Goal: Task Accomplishment & Management: Use online tool/utility

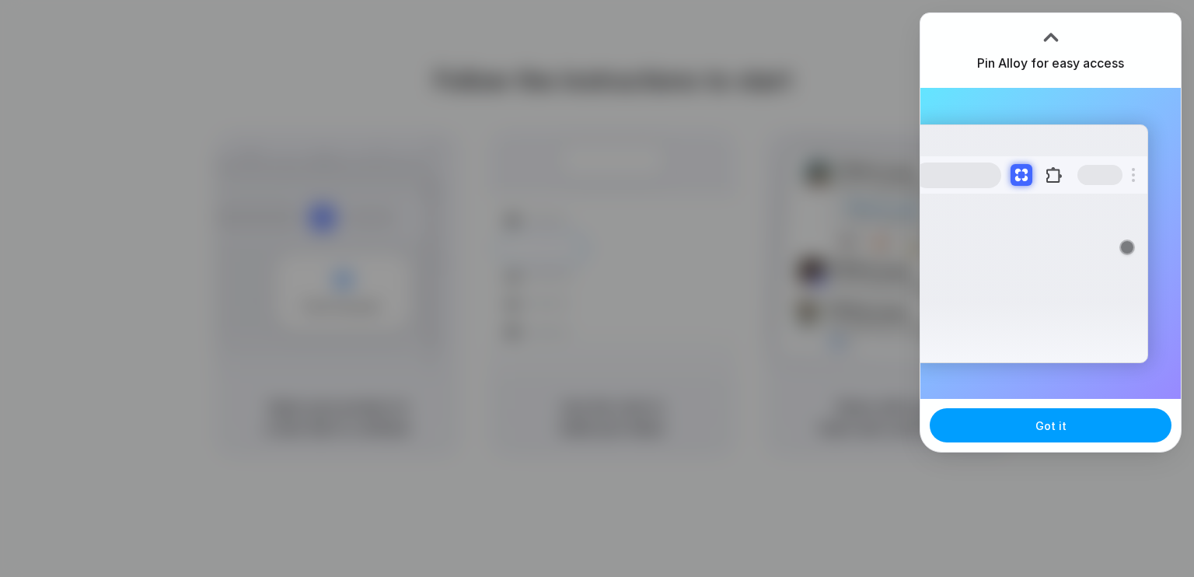
click at [1075, 420] on button "Got it" at bounding box center [1051, 425] width 242 height 34
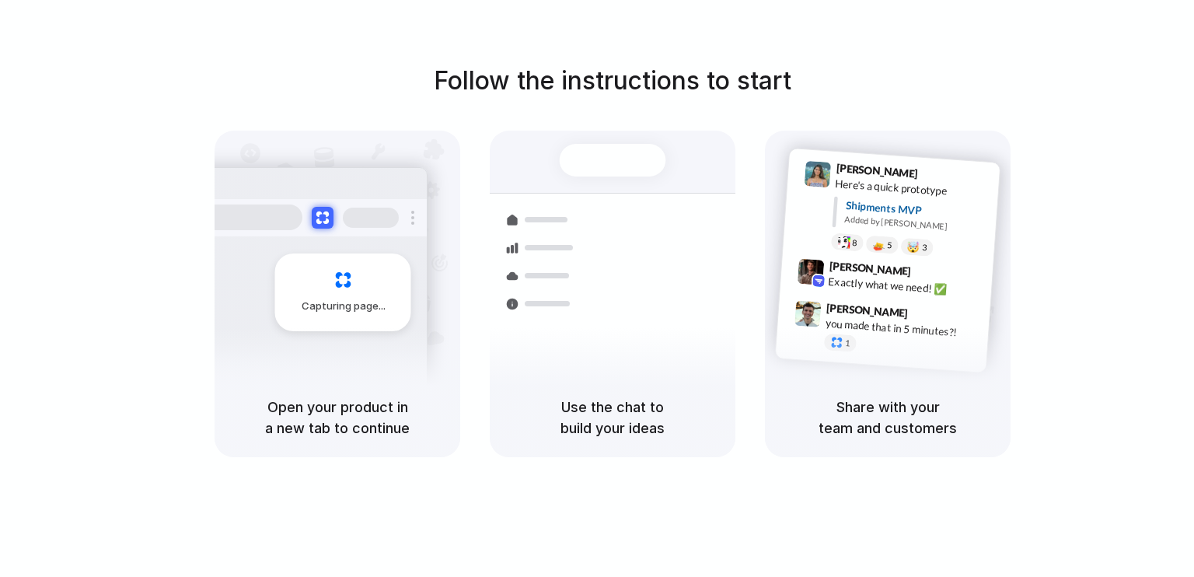
click at [560, 273] on div at bounding box center [547, 275] width 44 height 5
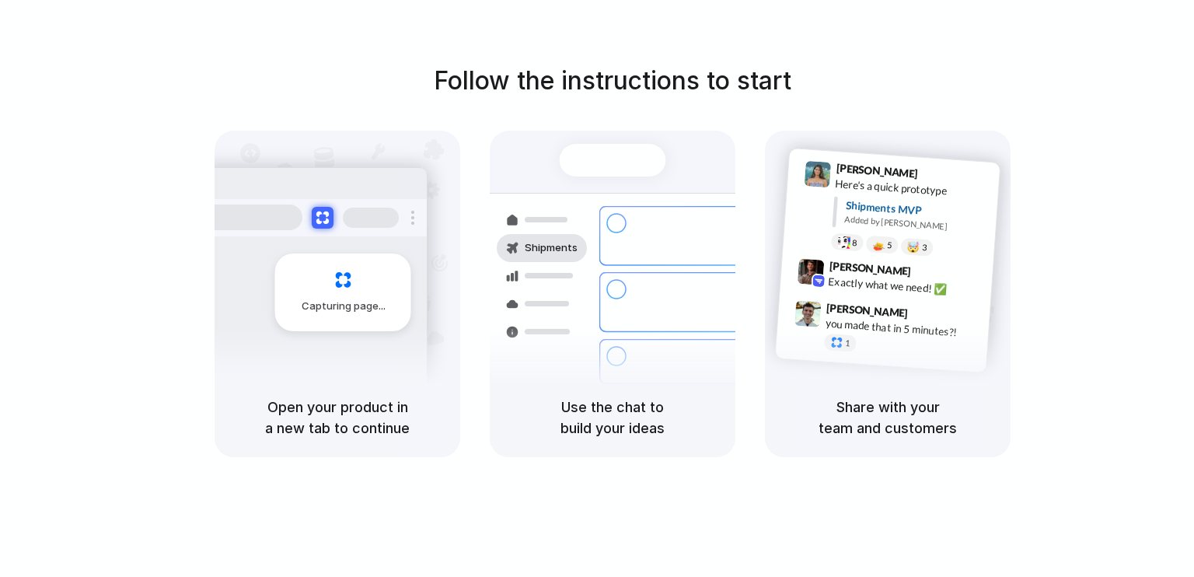
click at [302, 417] on h5 "Open your product in a new tab to continue" at bounding box center [337, 417] width 208 height 42
click at [339, 295] on div "Capturing page" at bounding box center [343, 292] width 136 height 78
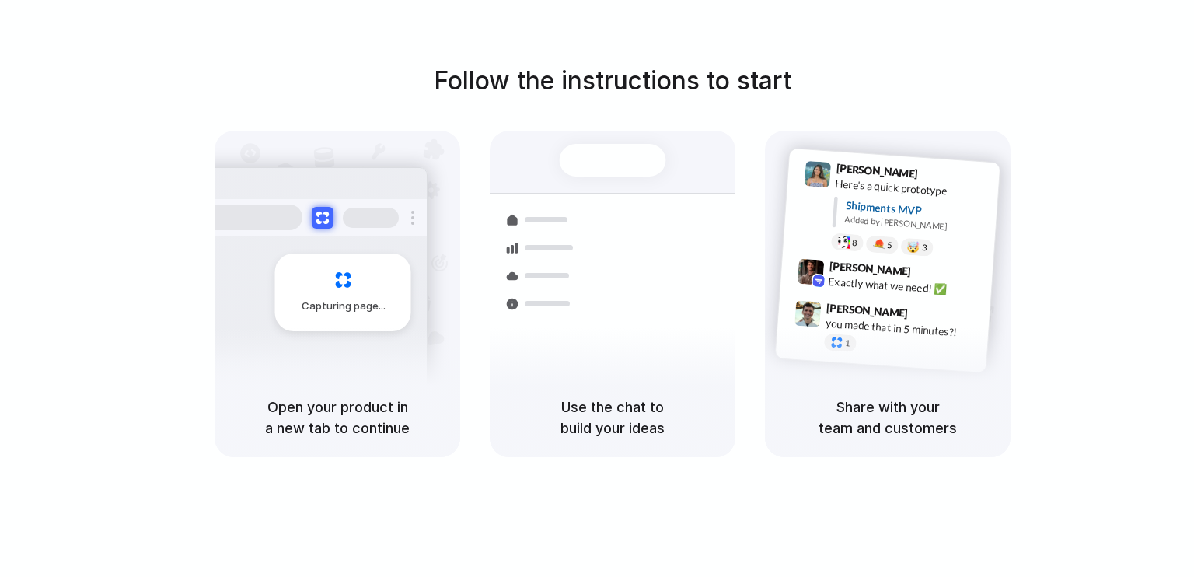
click at [597, 288] on div at bounding box center [597, 288] width 0 height 0
